Goal: Task Accomplishment & Management: Use online tool/utility

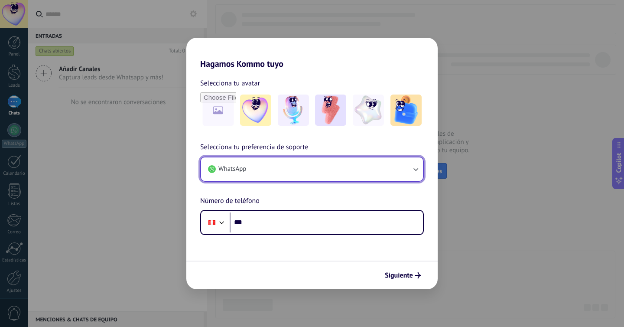
click at [305, 166] on button "WhatsApp" at bounding box center [312, 168] width 222 height 23
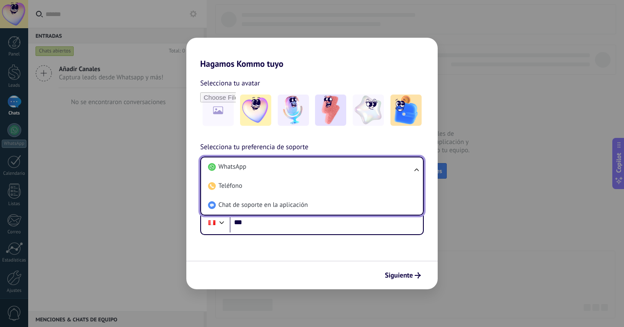
click at [305, 166] on li "WhatsApp" at bounding box center [310, 166] width 211 height 19
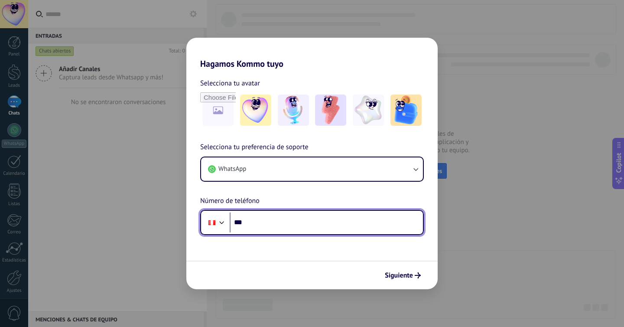
click at [275, 223] on input "***" at bounding box center [326, 222] width 193 height 20
click at [265, 226] on input "***" at bounding box center [326, 222] width 193 height 20
type input "**********"
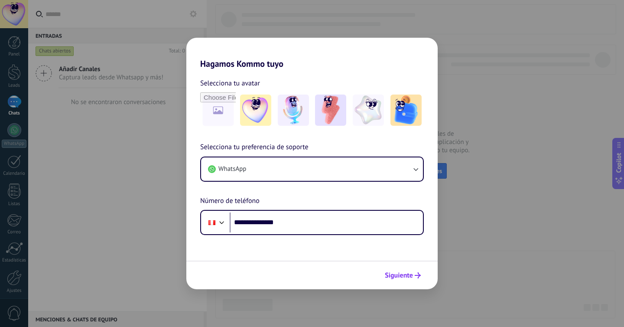
click at [413, 276] on span "Siguiente" at bounding box center [403, 275] width 36 height 6
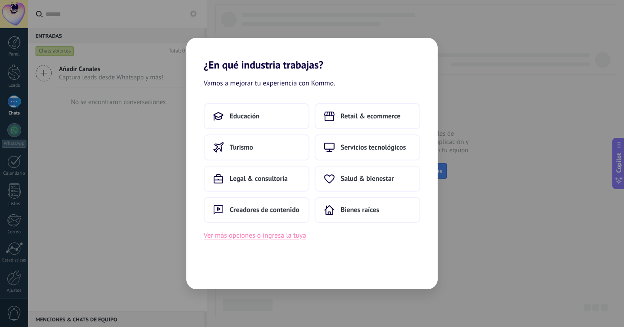
click at [255, 237] on button "Ver más opciones o ingresa la tuya" at bounding box center [255, 235] width 102 height 11
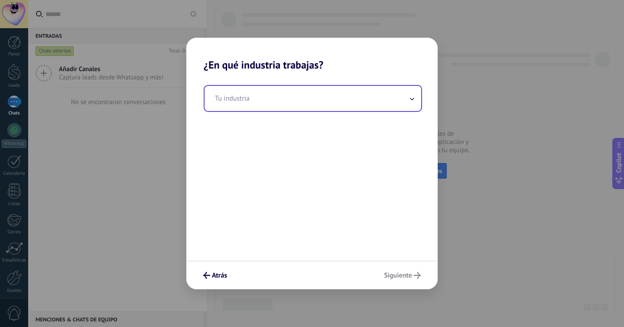
click at [262, 104] on input "text" at bounding box center [313, 98] width 217 height 25
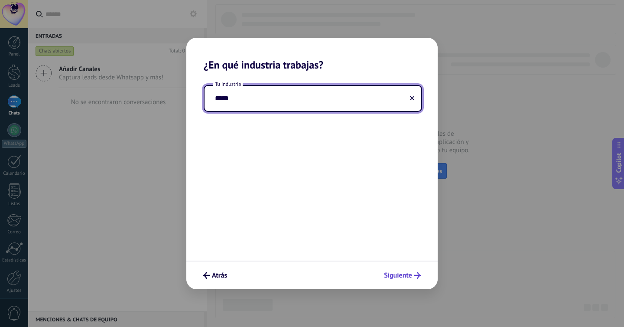
type input "*****"
click at [393, 270] on button "Siguiente" at bounding box center [402, 275] width 45 height 15
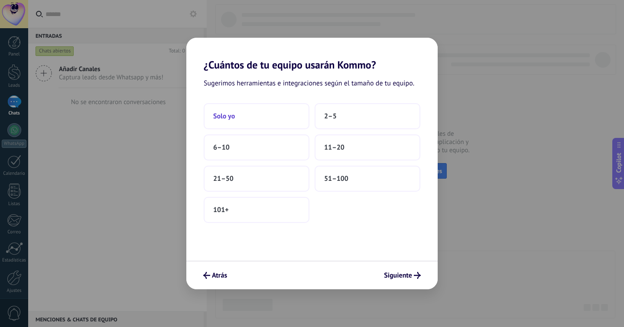
click at [256, 107] on button "Solo yo" at bounding box center [257, 116] width 106 height 26
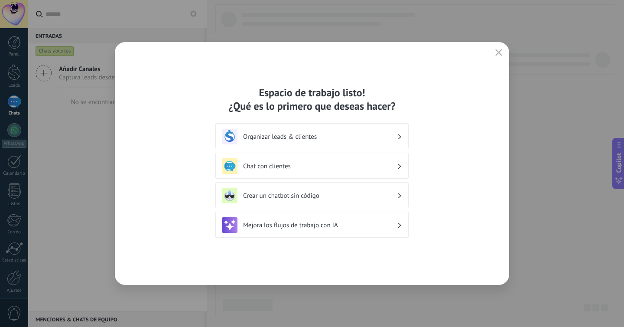
click at [322, 163] on h3 "Chat con clientes" at bounding box center [320, 166] width 154 height 8
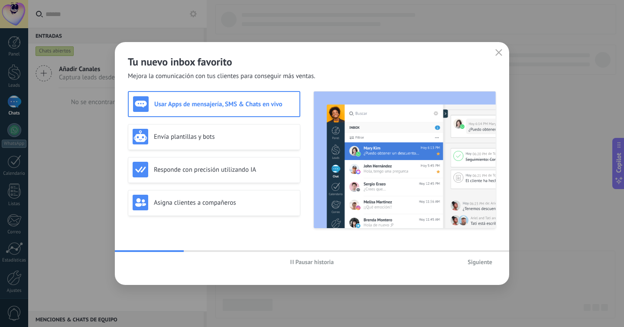
click at [481, 265] on span "Siguiente" at bounding box center [480, 262] width 25 height 6
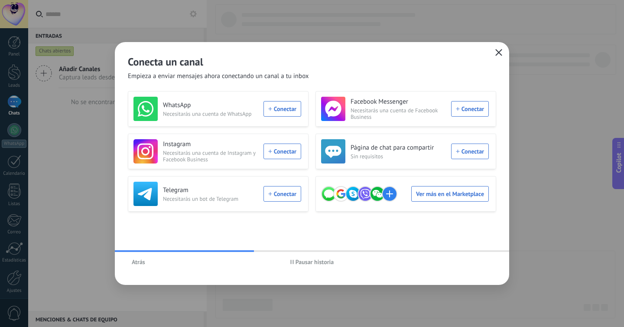
click at [496, 52] on icon "button" at bounding box center [498, 52] width 7 height 7
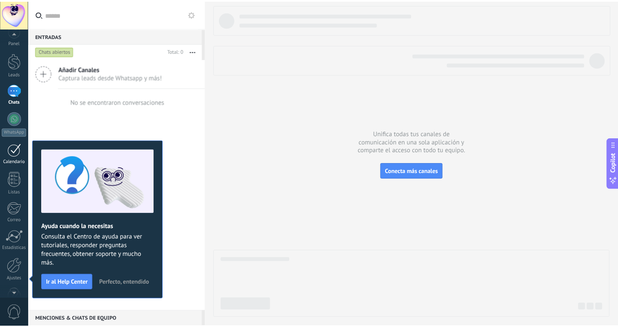
scroll to position [34, 0]
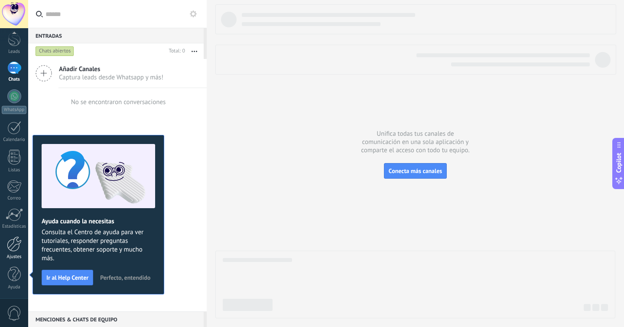
click at [11, 246] on div at bounding box center [14, 243] width 15 height 15
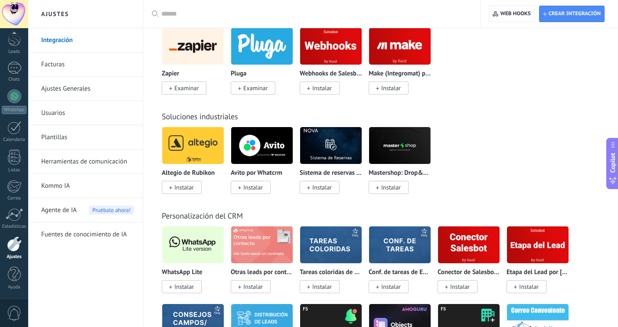
scroll to position [1977, 0]
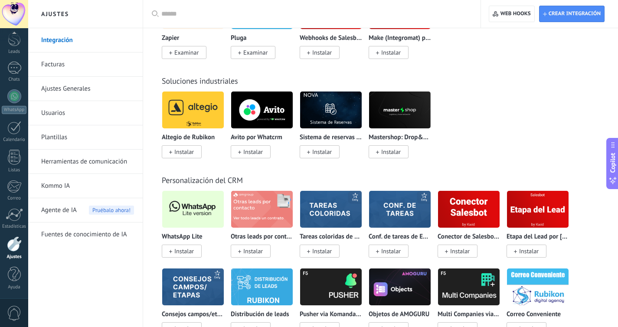
click at [202, 215] on img at bounding box center [193, 209] width 62 height 42
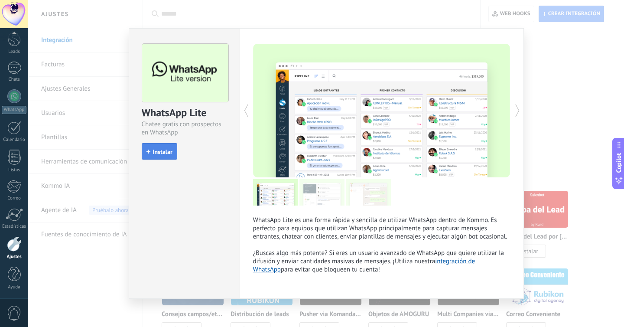
click at [158, 149] on span "Instalar" at bounding box center [163, 152] width 20 height 6
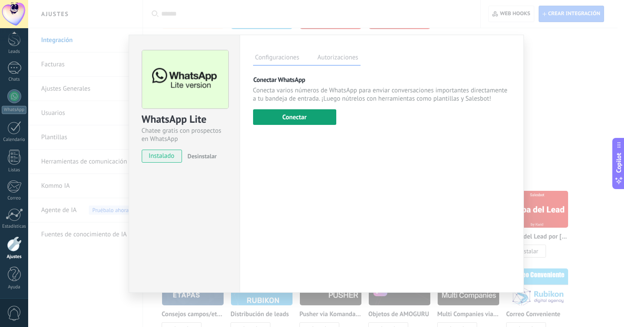
click at [292, 117] on button "Conectar" at bounding box center [294, 117] width 83 height 16
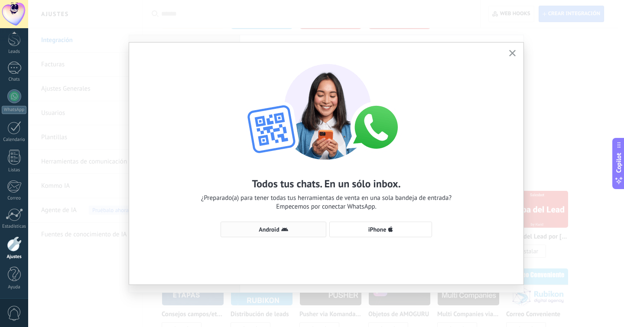
click at [298, 228] on span "Android" at bounding box center [273, 229] width 96 height 7
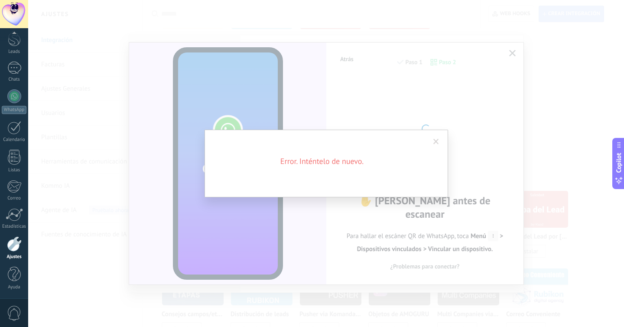
click at [442, 137] on span at bounding box center [436, 141] width 14 height 15
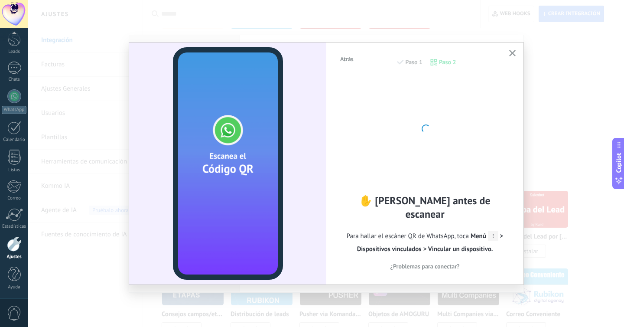
click at [512, 52] on icon "button" at bounding box center [512, 53] width 7 height 7
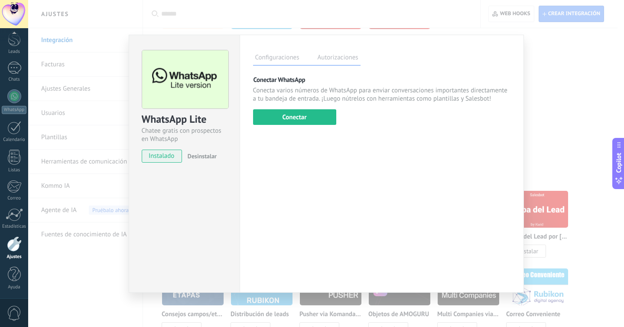
click at [207, 159] on span "Desinstalar" at bounding box center [202, 156] width 29 height 8
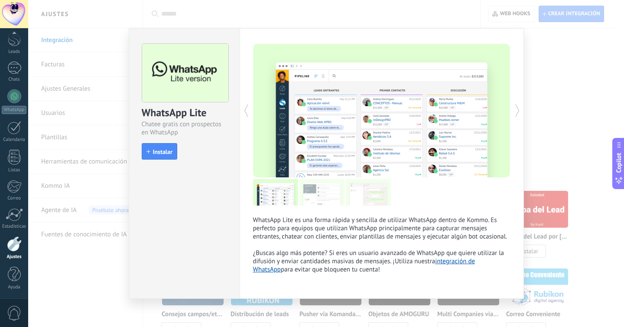
click at [341, 55] on div at bounding box center [317, 110] width 129 height 133
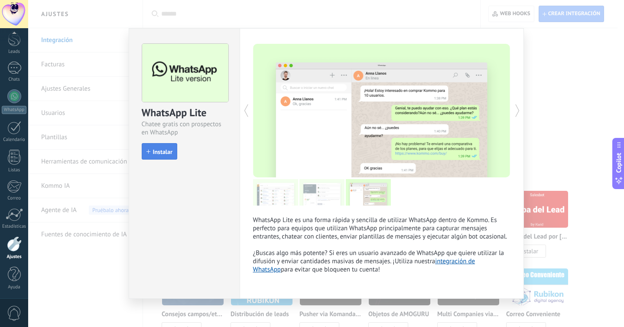
click at [165, 149] on span "Instalar" at bounding box center [163, 152] width 20 height 6
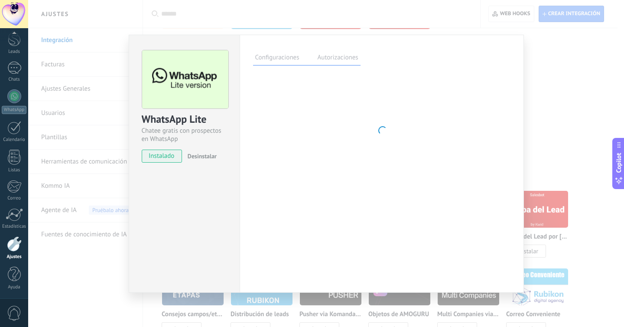
click at [339, 64] on label "Autorizaciones" at bounding box center [337, 58] width 45 height 13
click at [340, 63] on label "Autorizaciones" at bounding box center [337, 58] width 45 height 13
click at [255, 73] on div "Configuraciones Autorizaciones Esta pestaña registra a los usuarios que han con…" at bounding box center [382, 164] width 284 height 258
click at [265, 66] on div "Configuraciones Autorizaciones Esta pestaña registra a los usuarios que han con…" at bounding box center [382, 164] width 284 height 258
click at [271, 63] on label "Configuraciones" at bounding box center [277, 58] width 49 height 13
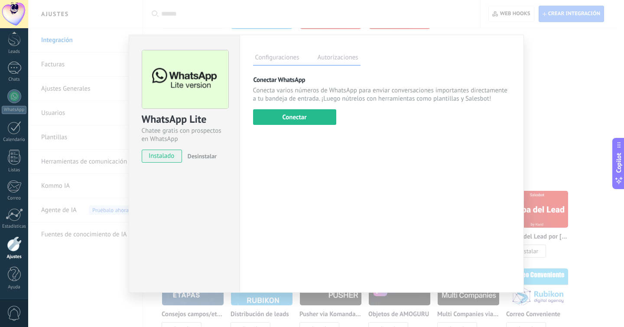
click at [337, 61] on label "Autorizaciones" at bounding box center [337, 58] width 45 height 13
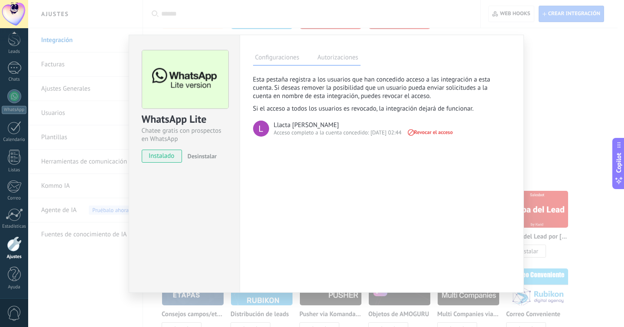
click at [307, 132] on div "Acceso completo a la cuenta concedido: [DATE] 02:44" at bounding box center [338, 133] width 128 height 8
click at [261, 128] on img at bounding box center [261, 128] width 16 height 16
click at [288, 64] on label "Configuraciones" at bounding box center [277, 58] width 49 height 13
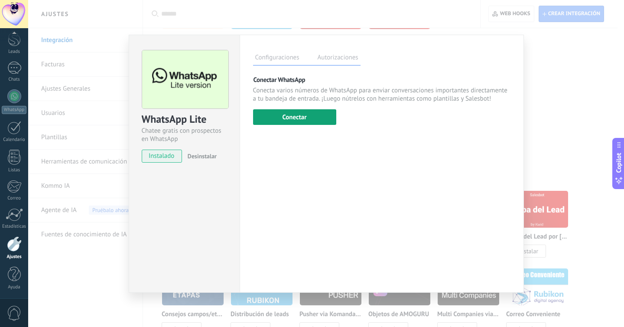
click at [317, 112] on button "Conectar" at bounding box center [294, 117] width 83 height 16
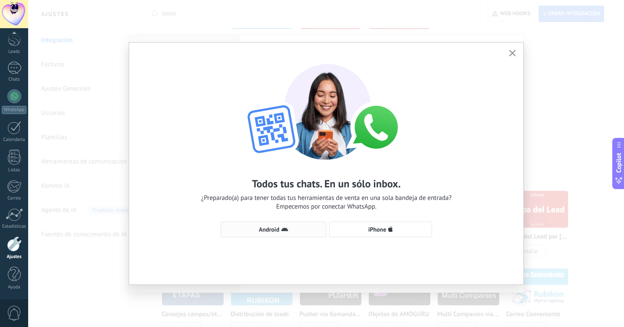
click at [286, 231] on icon "button" at bounding box center [284, 229] width 7 height 7
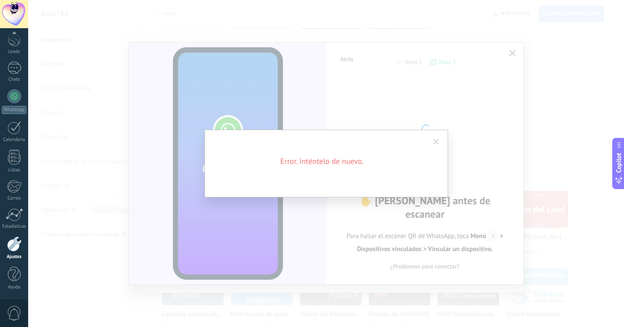
click at [513, 52] on div "Error. Inténtelo de nuevo." at bounding box center [326, 163] width 596 height 327
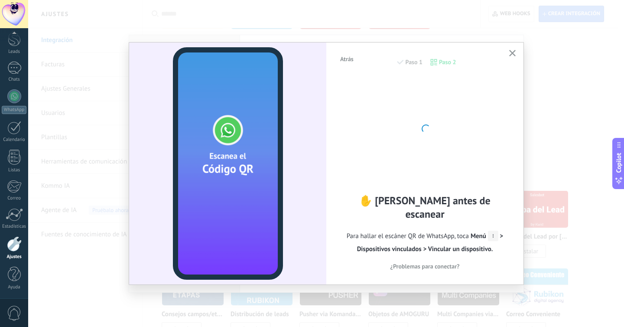
click at [516, 52] on button "button" at bounding box center [512, 54] width 11 height 12
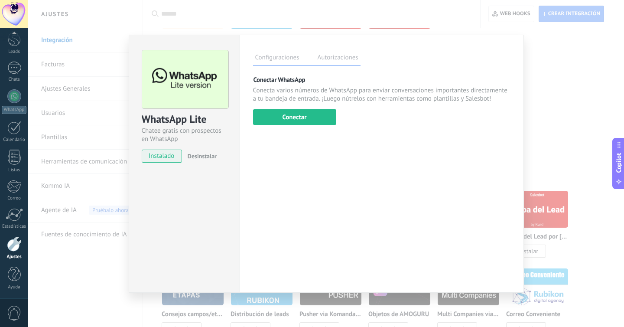
click at [200, 156] on span "Desinstalar" at bounding box center [202, 156] width 29 height 8
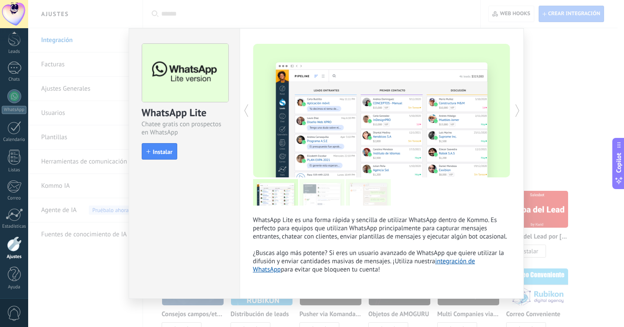
click at [543, 70] on div "WhatsApp Lite Chatee gratis con prospectos en WhatsApp install Instalar WhatsAp…" at bounding box center [326, 163] width 596 height 327
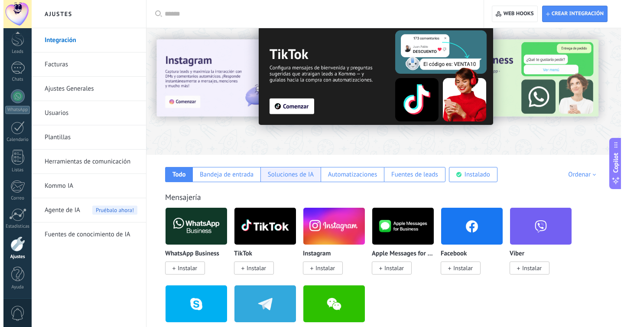
scroll to position [86, 0]
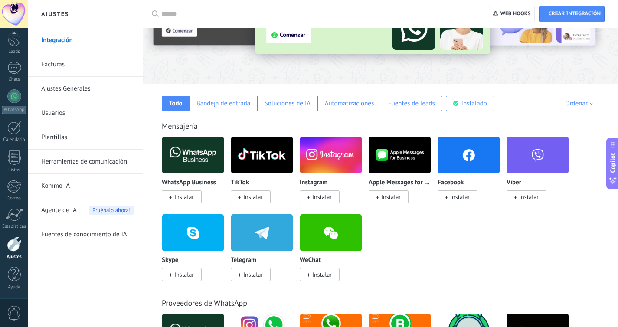
click at [191, 163] on img at bounding box center [193, 155] width 62 height 42
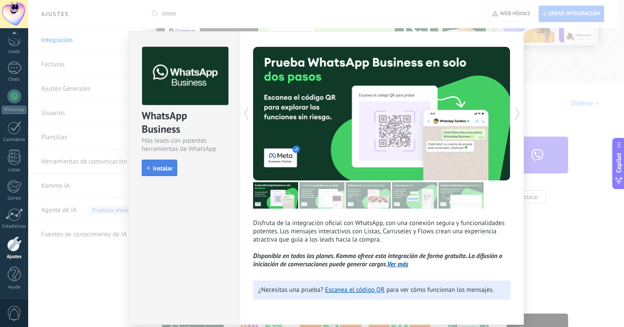
click at [155, 170] on span "Instalar" at bounding box center [163, 168] width 20 height 6
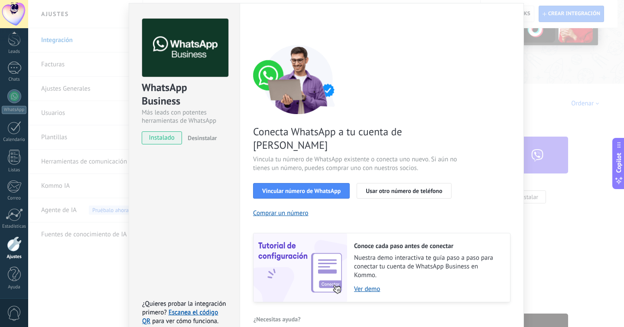
scroll to position [33, 0]
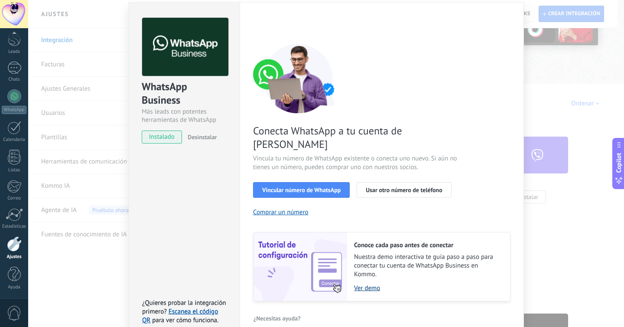
click at [371, 284] on link "Ver demo" at bounding box center [427, 288] width 147 height 8
click at [204, 307] on link "Escanea el código QR" at bounding box center [180, 315] width 76 height 17
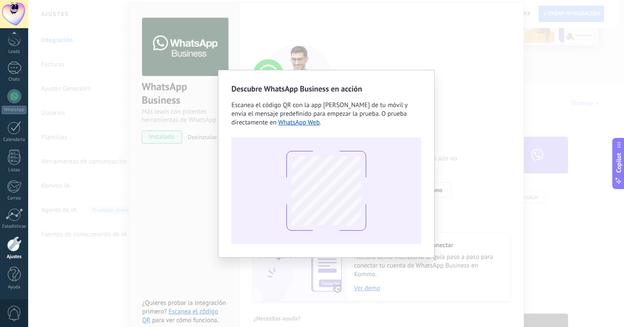
click at [185, 191] on div "Descubre WhatsApp Business en acción Escanea el código QR con la app [PERSON_NA…" at bounding box center [326, 163] width 596 height 327
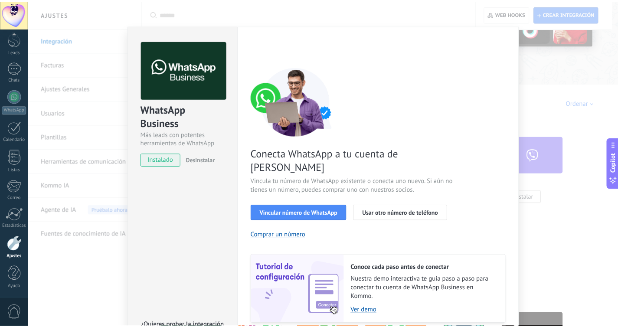
scroll to position [0, 0]
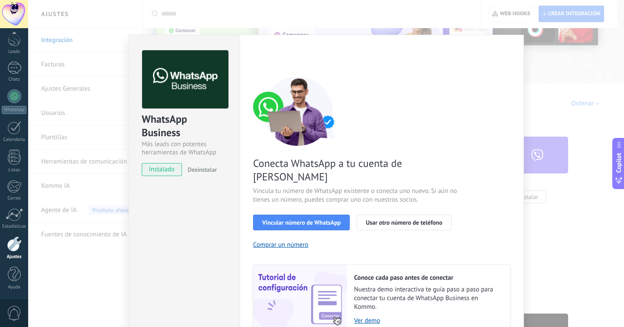
click at [63, 38] on div "WhatsApp Business Más leads con potentes herramientas de WhatsApp instalado Des…" at bounding box center [326, 163] width 596 height 327
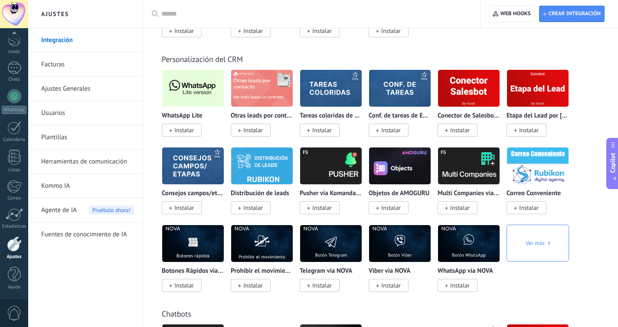
scroll to position [2087, 0]
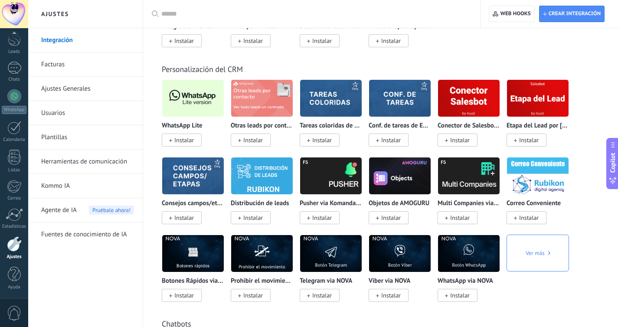
click at [197, 109] on img at bounding box center [193, 98] width 62 height 42
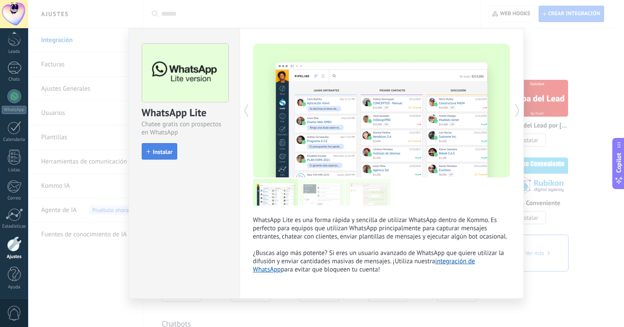
click at [166, 149] on span "Instalar" at bounding box center [163, 152] width 20 height 6
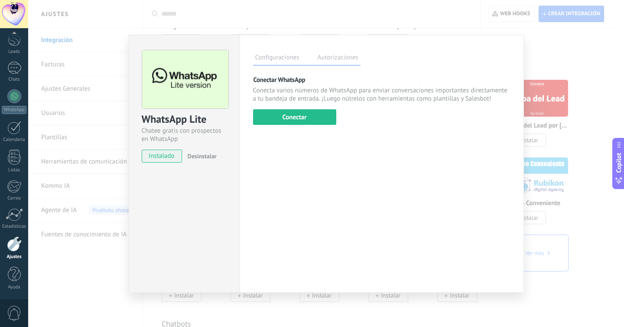
click at [349, 50] on div "Configuraciones Autorizaciones" at bounding box center [306, 57] width 107 height 15
click at [351, 57] on label "Autorizaciones" at bounding box center [337, 58] width 45 height 13
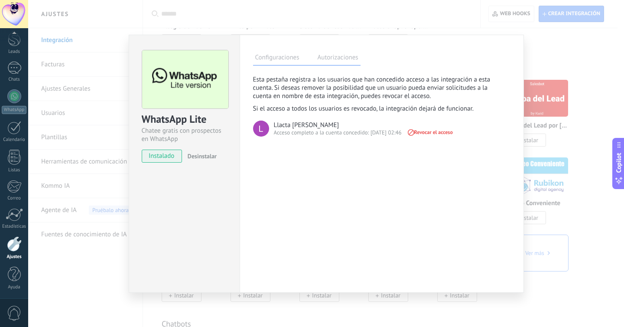
click at [263, 59] on label "Configuraciones" at bounding box center [277, 58] width 49 height 13
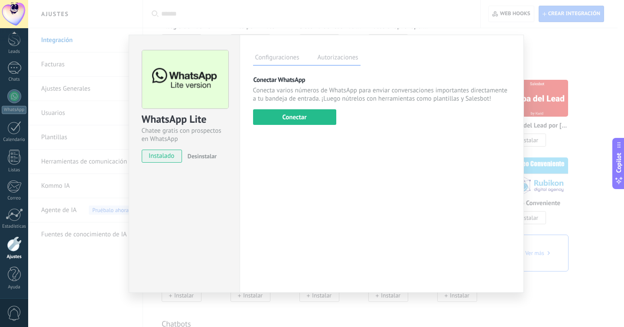
click at [277, 104] on div "Conectar WhatsApp Conecta varios números de WhatsApp para enviar conversaciones…" at bounding box center [381, 99] width 257 height 49
click at [282, 120] on button "Conectar" at bounding box center [294, 117] width 83 height 16
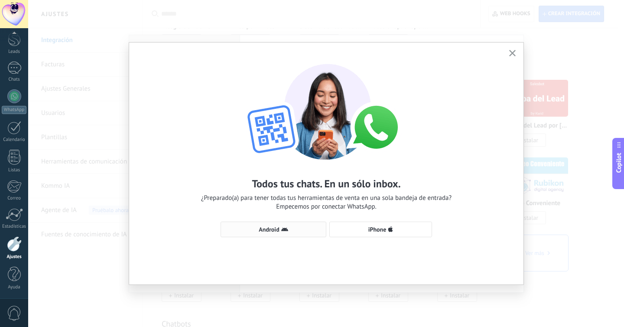
click at [278, 231] on span "Android" at bounding box center [269, 229] width 20 height 6
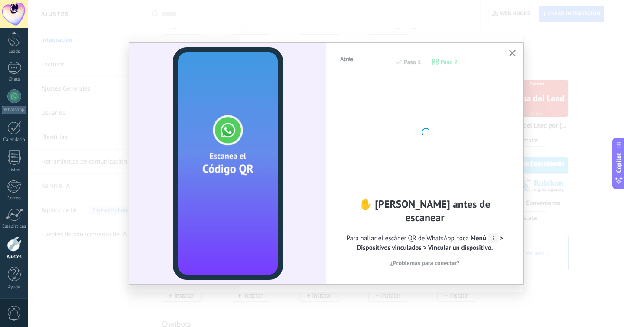
click at [513, 49] on button "button" at bounding box center [512, 54] width 11 height 12
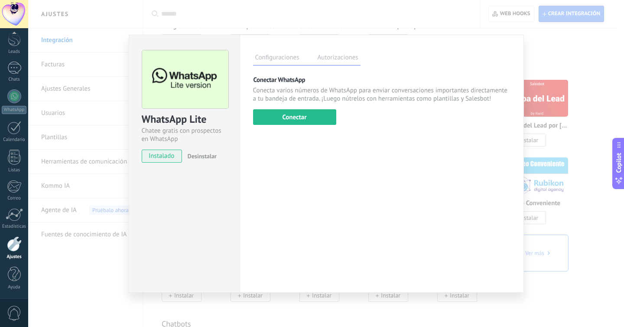
click at [356, 65] on div "Configuraciones Autorizaciones Esta pestaña registra a los usuarios que han con…" at bounding box center [382, 164] width 284 height 258
click at [350, 55] on label "Autorizaciones" at bounding box center [337, 58] width 45 height 13
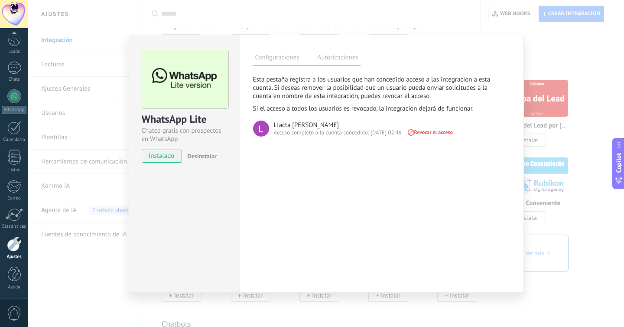
click at [205, 155] on span "Desinstalar" at bounding box center [202, 156] width 29 height 8
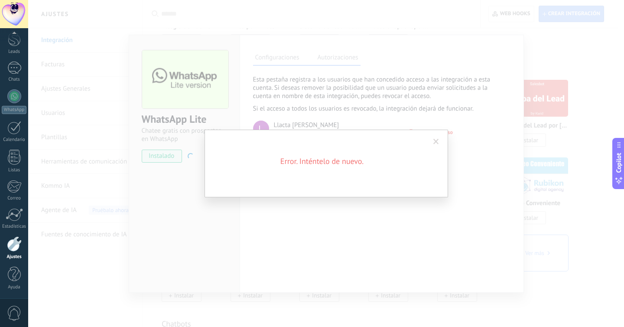
click at [437, 139] on span at bounding box center [436, 142] width 6 height 6
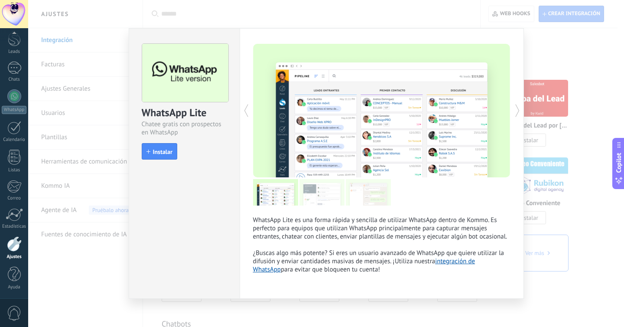
click at [426, 25] on div "WhatsApp Lite Chatee gratis con prospectos en WhatsApp install Instalar WhatsAp…" at bounding box center [326, 163] width 596 height 327
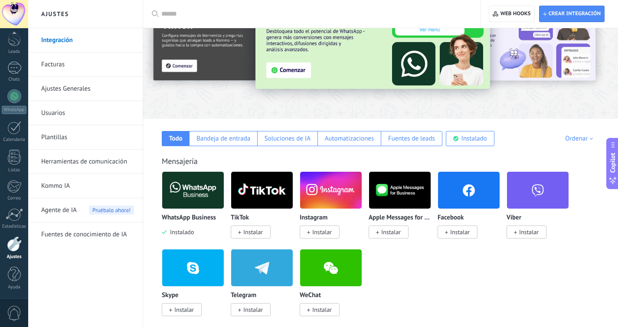
scroll to position [13, 0]
